Goal: Transaction & Acquisition: Register for event/course

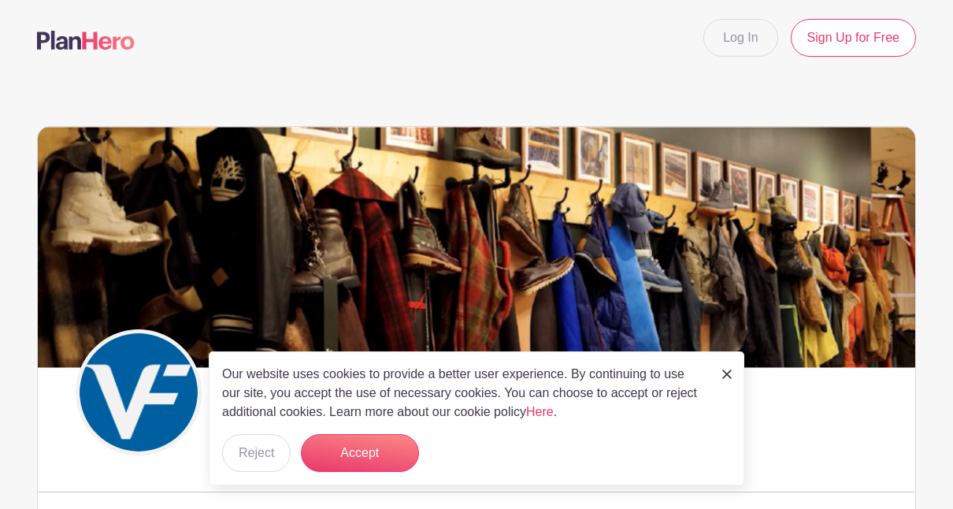
scroll to position [37, 0]
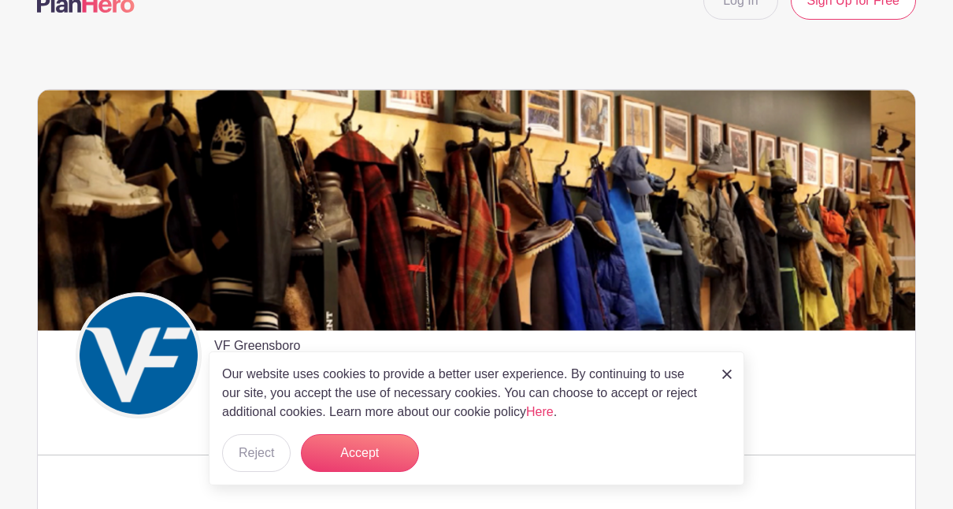
click at [729, 380] on link at bounding box center [726, 373] width 9 height 19
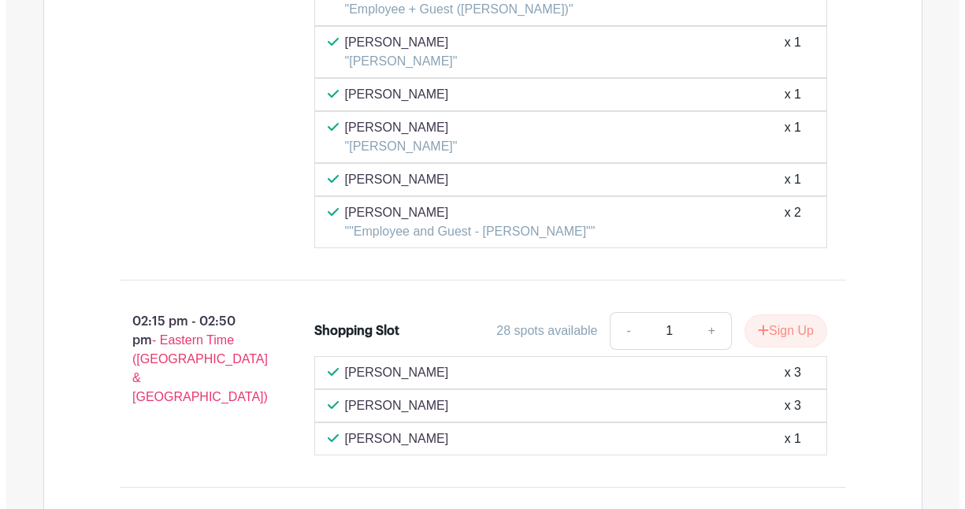
scroll to position [7398, 0]
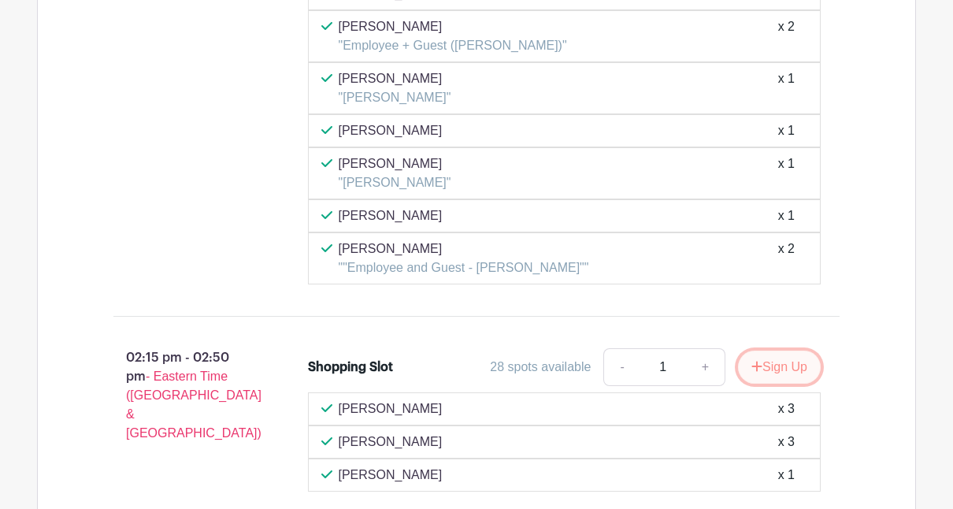
click at [769, 350] on button "Sign Up" at bounding box center [779, 366] width 83 height 33
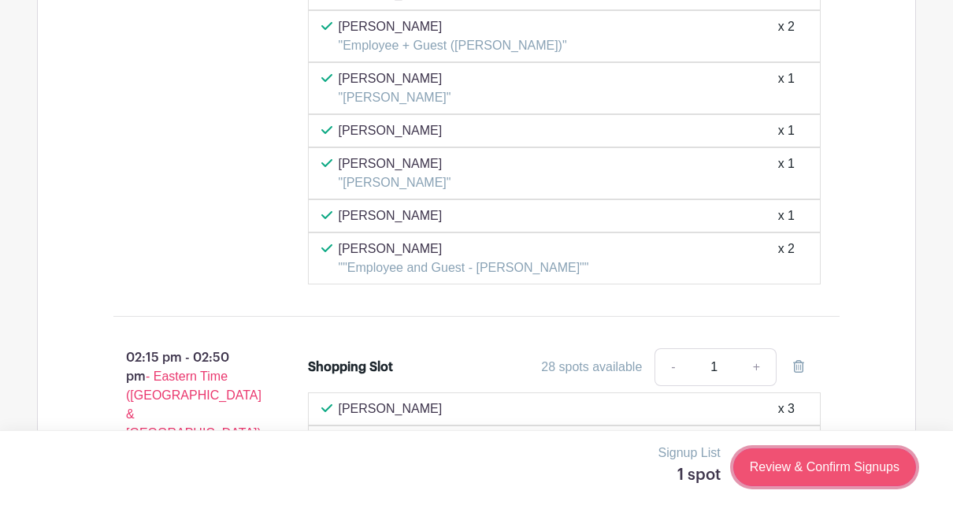
click at [799, 470] on link "Review & Confirm Signups" at bounding box center [824, 467] width 183 height 38
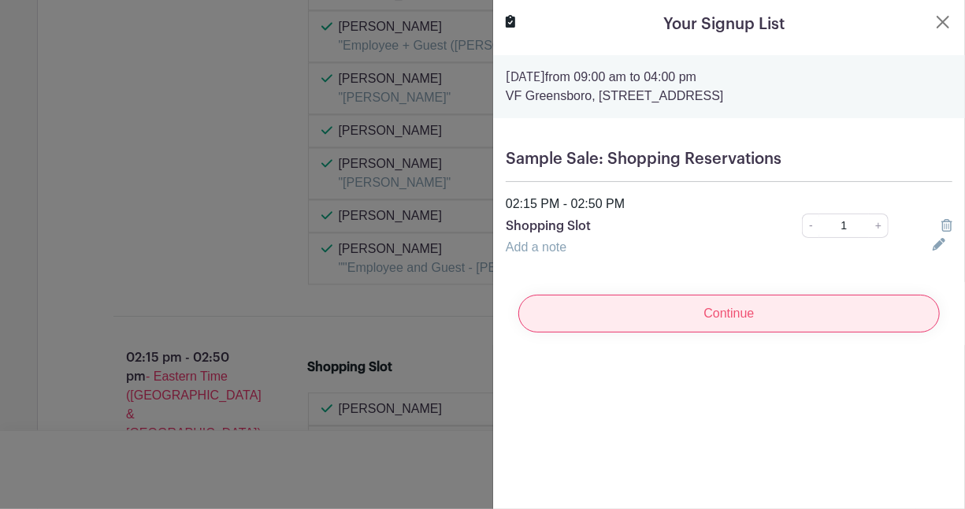
click at [729, 320] on input "Continue" at bounding box center [728, 314] width 421 height 38
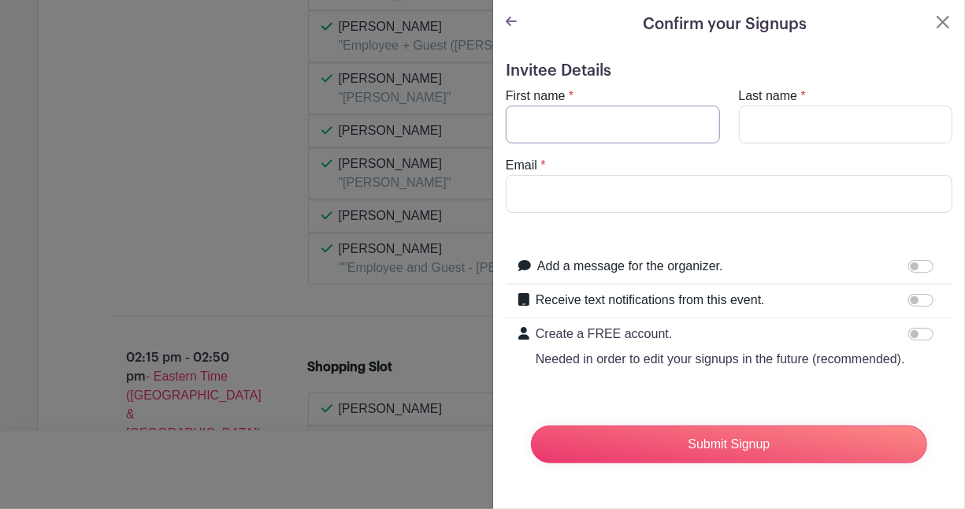
click at [615, 133] on input "First name" at bounding box center [613, 125] width 214 height 38
type input "[PERSON_NAME]"
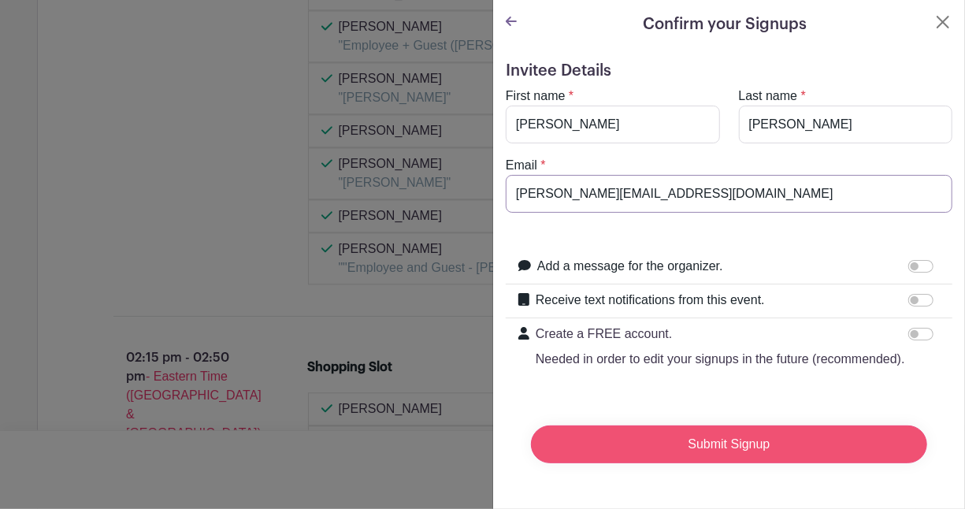
type input "[PERSON_NAME][EMAIL_ADDRESS][DOMAIN_NAME]"
click at [683, 459] on input "Submit Signup" at bounding box center [729, 444] width 396 height 38
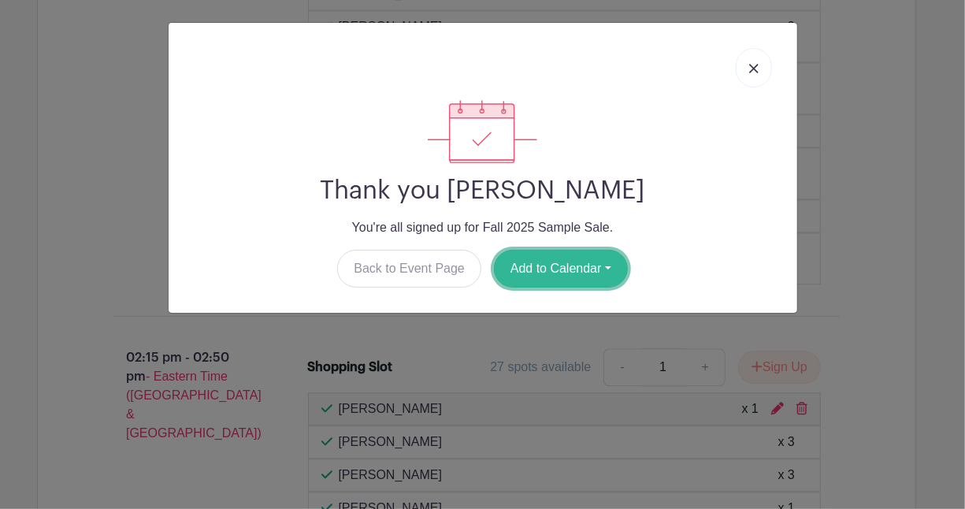
click at [570, 279] on button "Add to Calendar" at bounding box center [561, 269] width 134 height 38
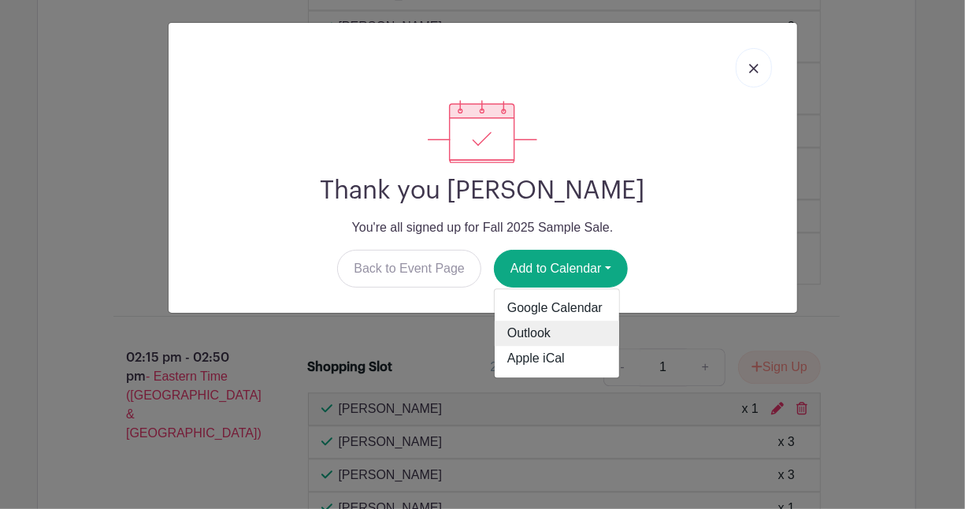
click at [558, 329] on link "Outlook" at bounding box center [557, 333] width 124 height 25
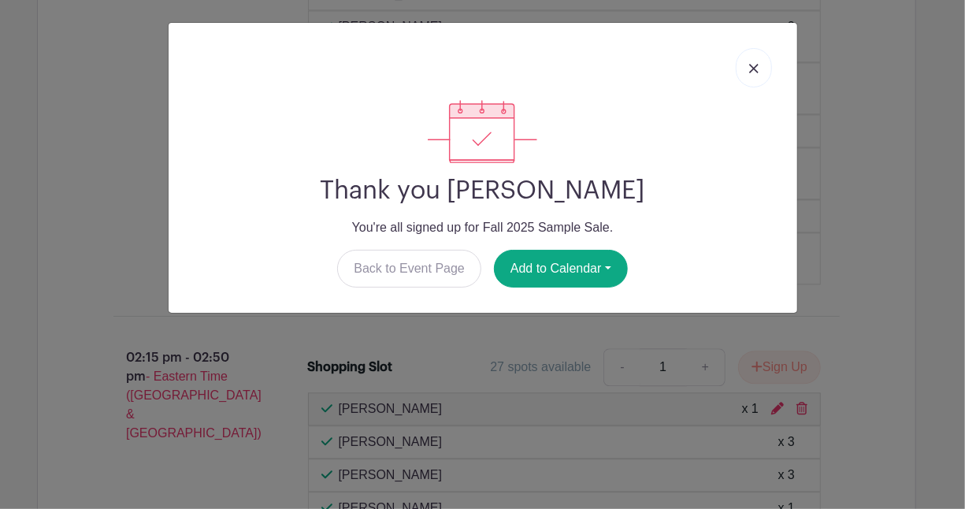
click at [253, 168] on div "Thank you [PERSON_NAME] You're all signed up for Fall 2025 Sample Sale. Back to…" at bounding box center [482, 193] width 603 height 187
